Goal: Information Seeking & Learning: Find specific fact

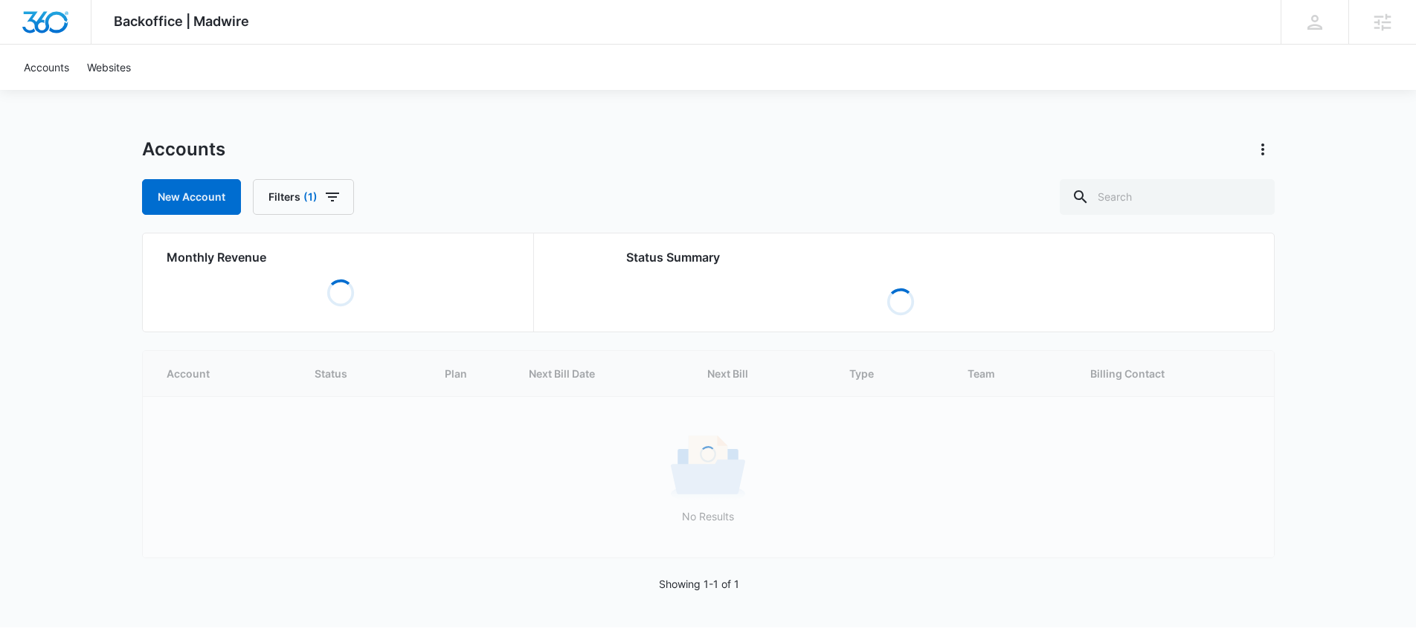
click at [1137, 175] on div "Accounts New Account Filters (1)" at bounding box center [708, 176] width 1133 height 77
click at [1159, 200] on input "text" at bounding box center [1167, 197] width 215 height 36
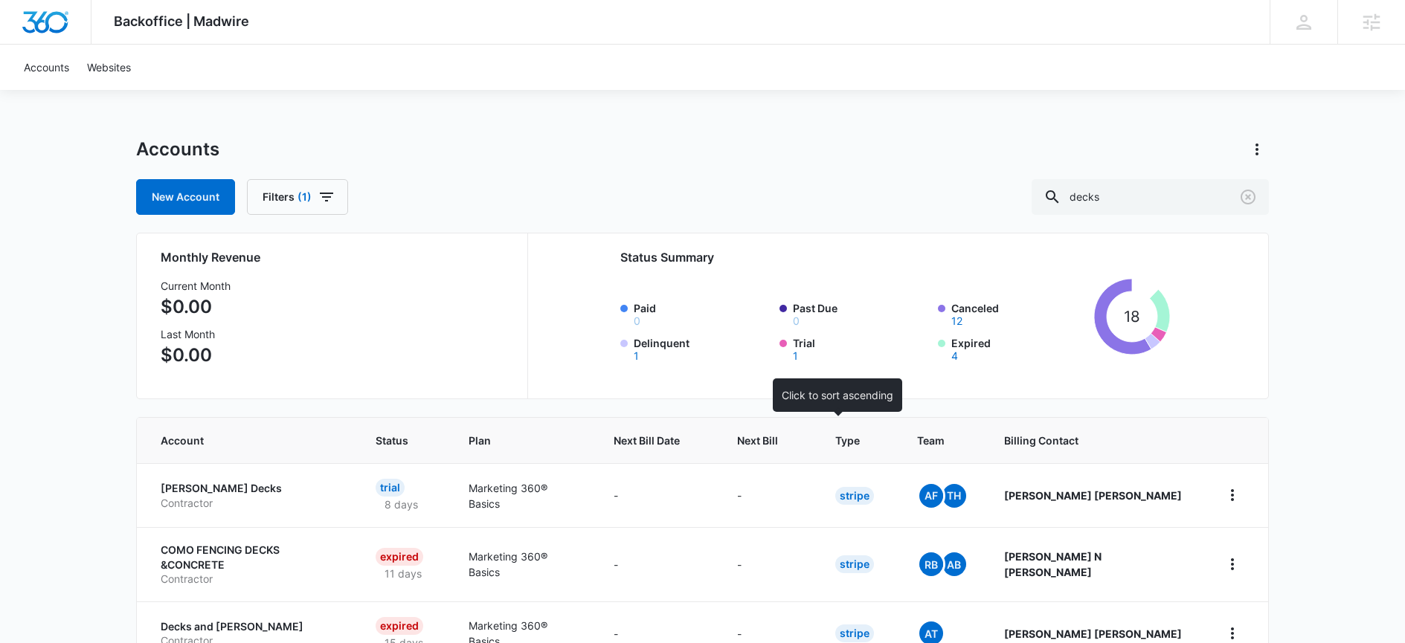
click at [778, 437] on span "Next Bill" at bounding box center [757, 441] width 41 height 16
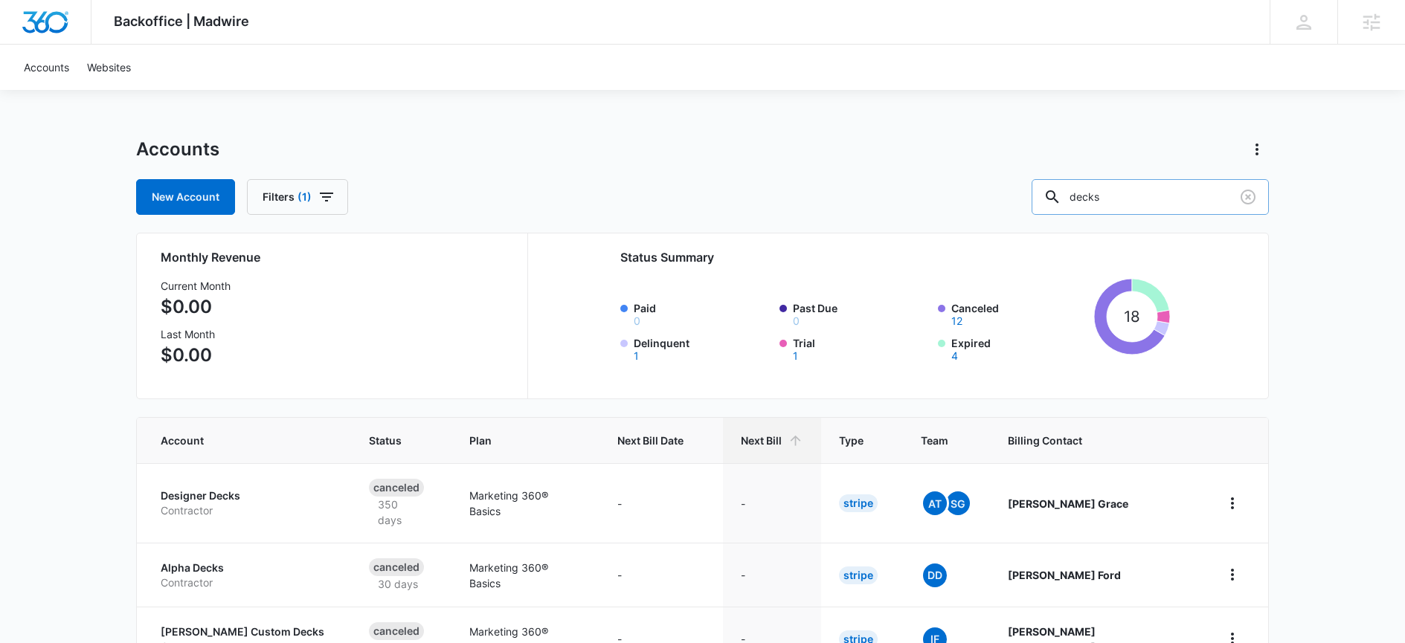
click at [1169, 211] on input "decks" at bounding box center [1150, 197] width 237 height 36
type input "deck"
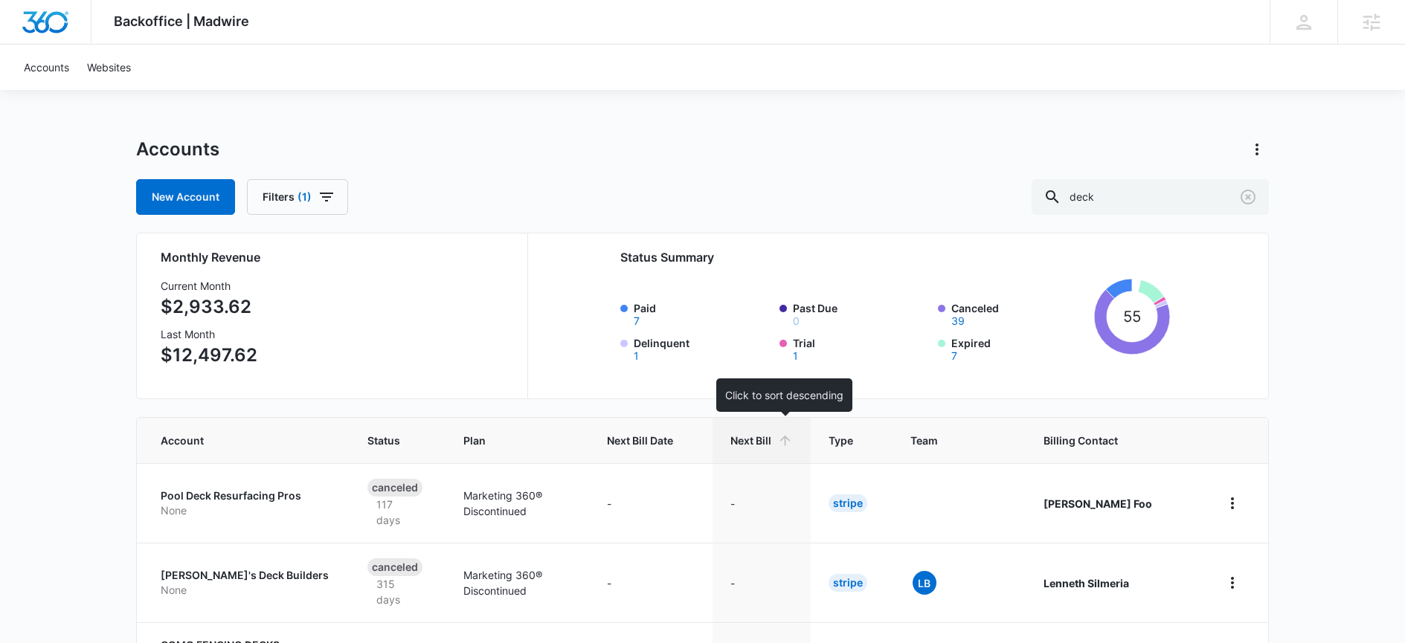
click at [770, 433] on span "Next Bill" at bounding box center [751, 441] width 41 height 16
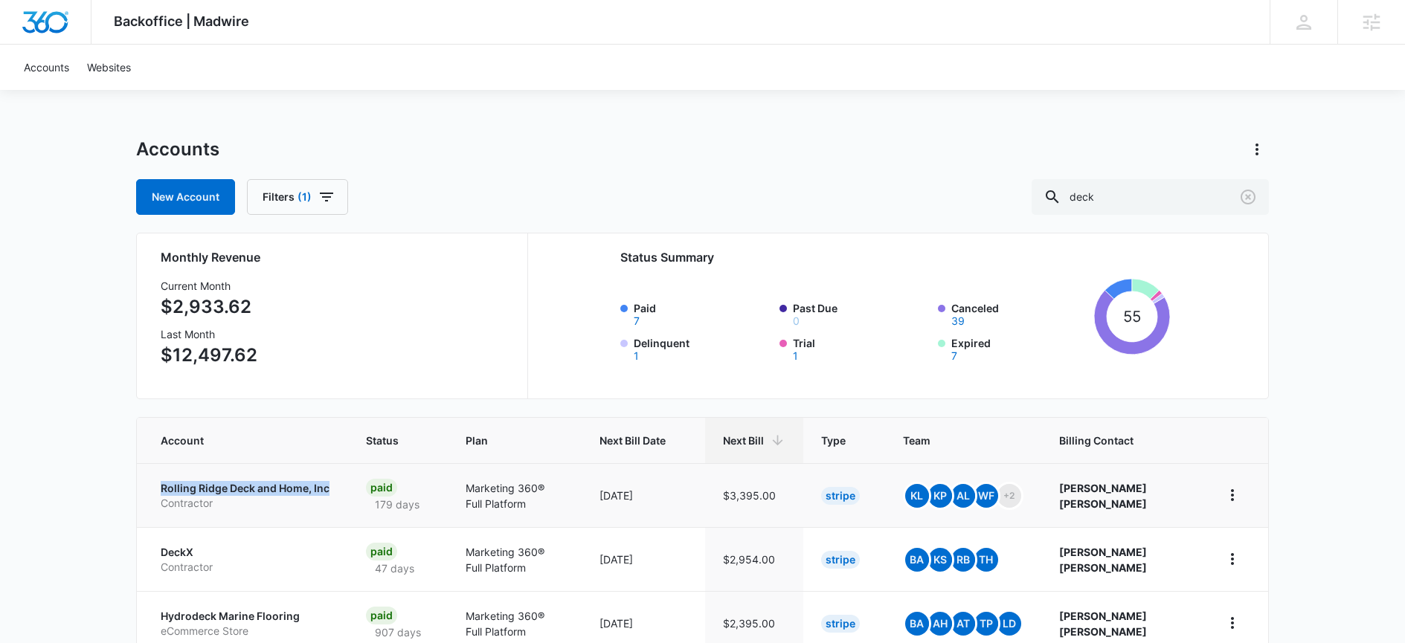
drag, startPoint x: 150, startPoint y: 484, endPoint x: 330, endPoint y: 487, distance: 180.8
click at [330, 487] on td "Rolling Ridge Deck and Home, Inc Contractor" at bounding box center [242, 495] width 211 height 64
copy p "Rolling Ridge Deck and Home, Inc"
